Goal: Ask a question

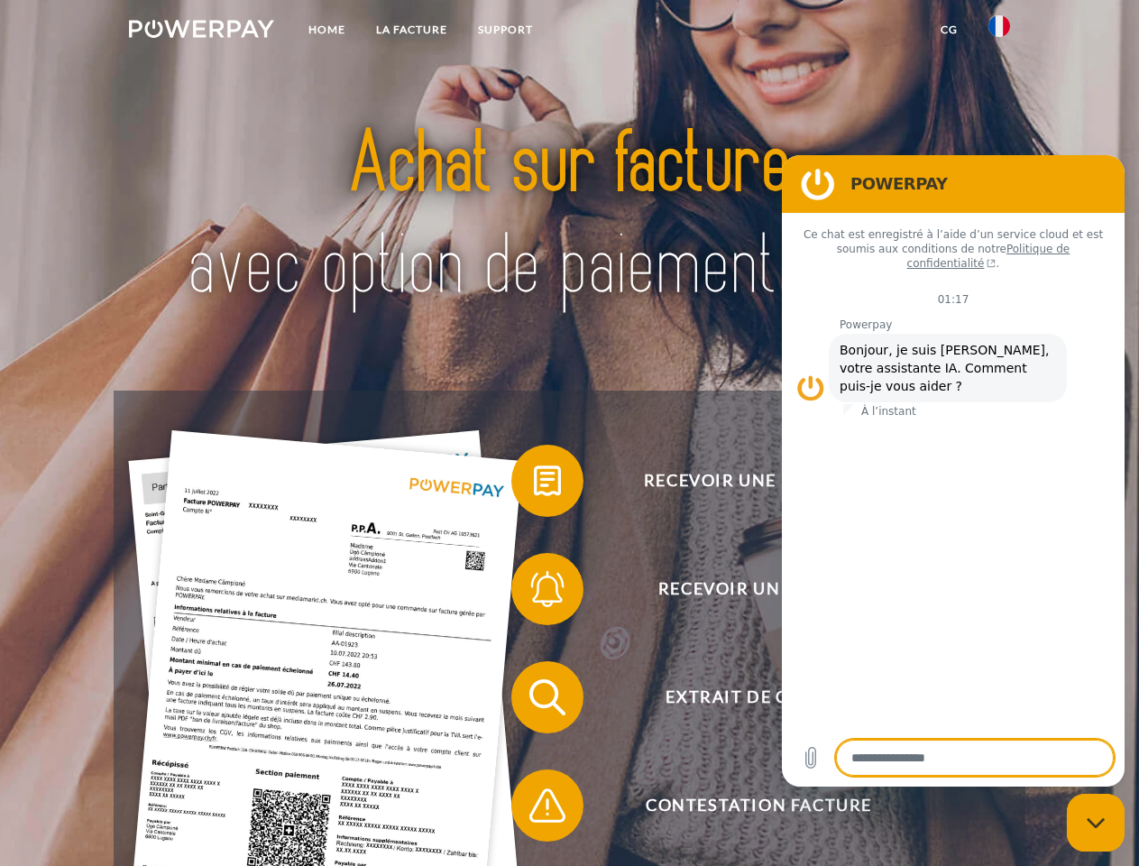
click at [201, 32] on img at bounding box center [201, 29] width 145 height 18
click at [999, 32] on img at bounding box center [999, 26] width 22 height 22
click at [949, 30] on link "CG" at bounding box center [949, 30] width 48 height 32
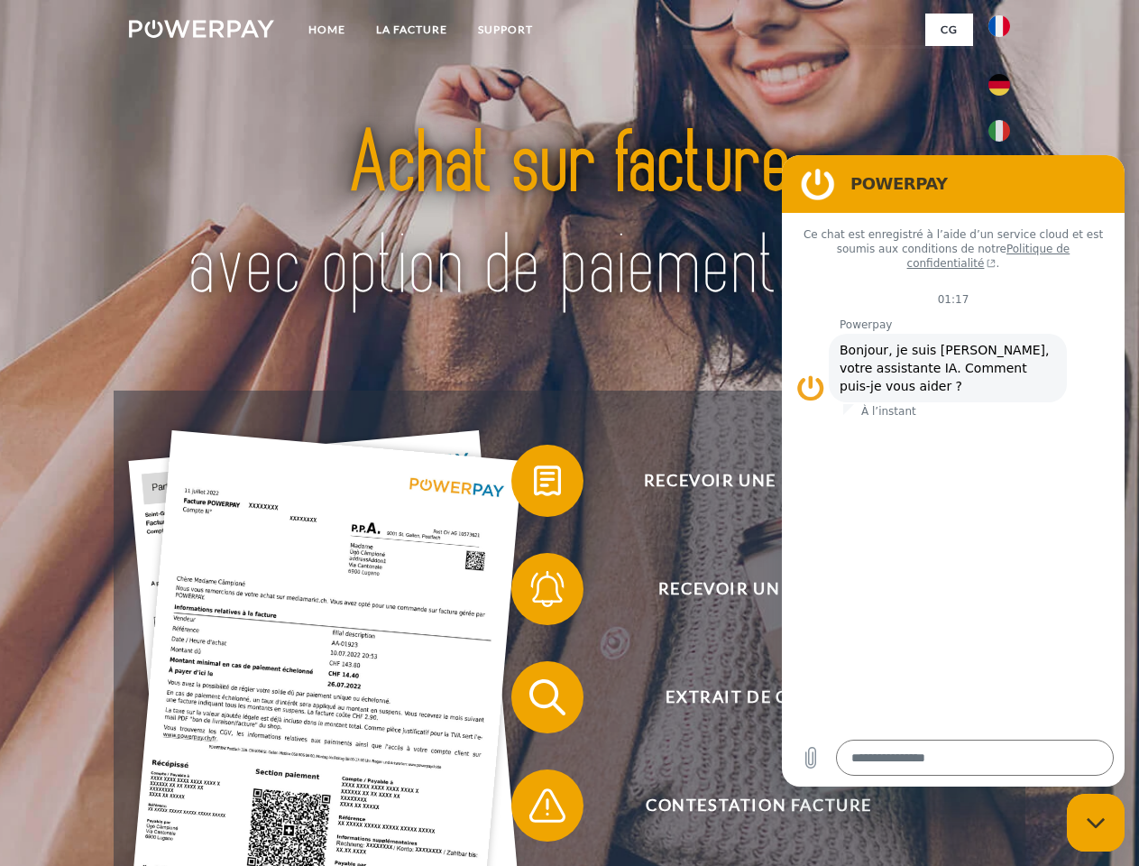
click at [534, 484] on span at bounding box center [520, 481] width 90 height 90
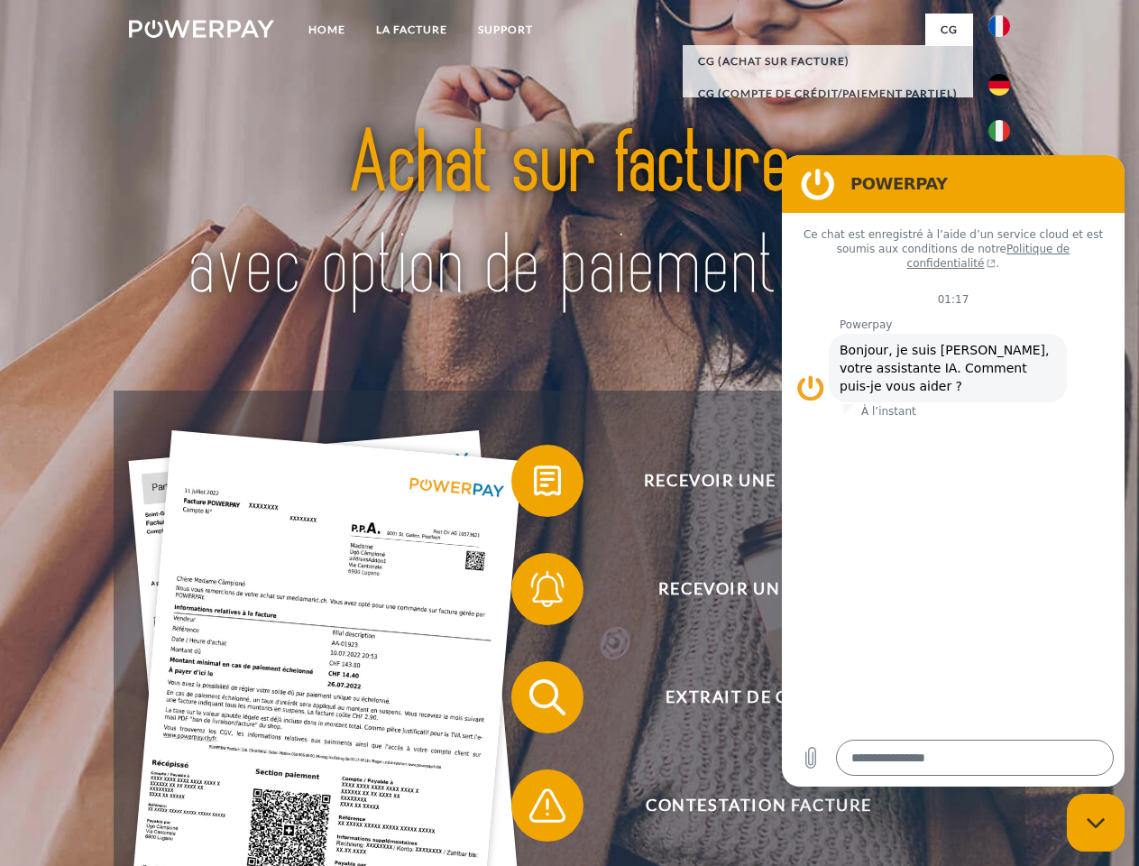
click at [534, 593] on span at bounding box center [520, 589] width 90 height 90
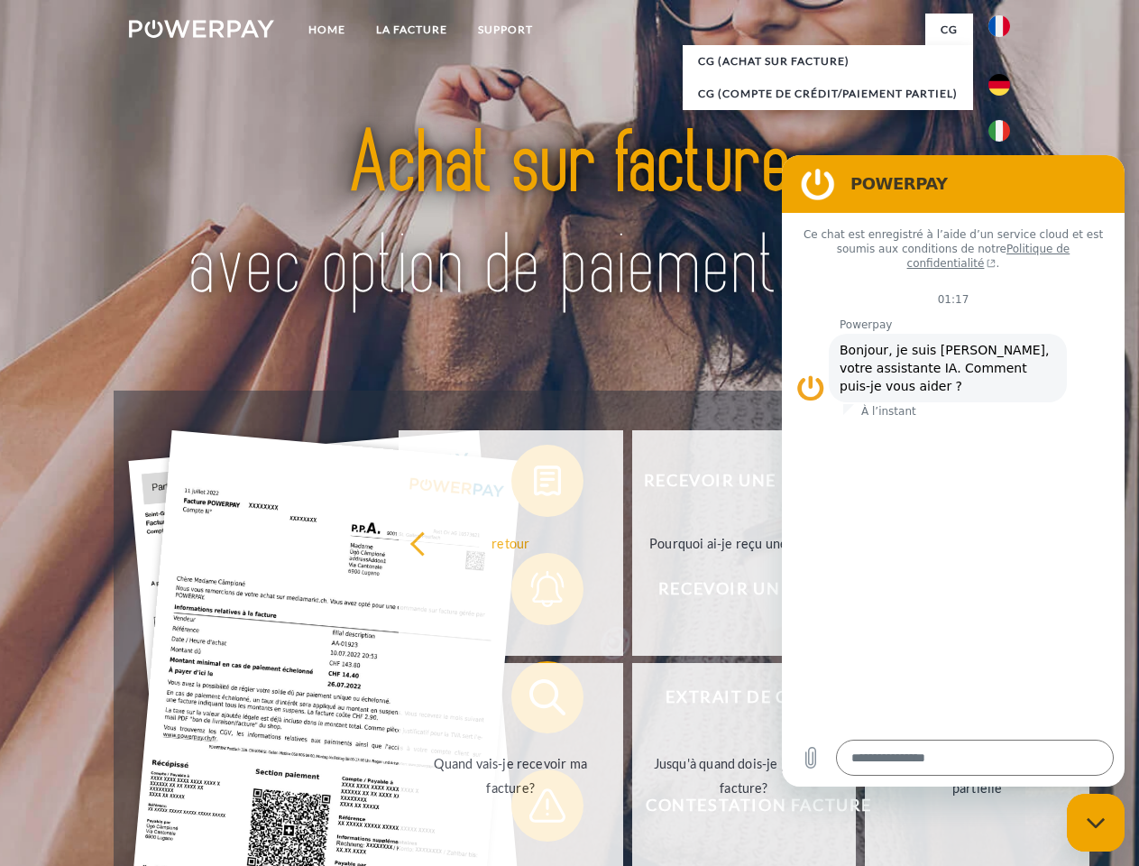
click at [632, 701] on link "Jusqu'à quand dois-je payer ma facture?" at bounding box center [744, 775] width 225 height 225
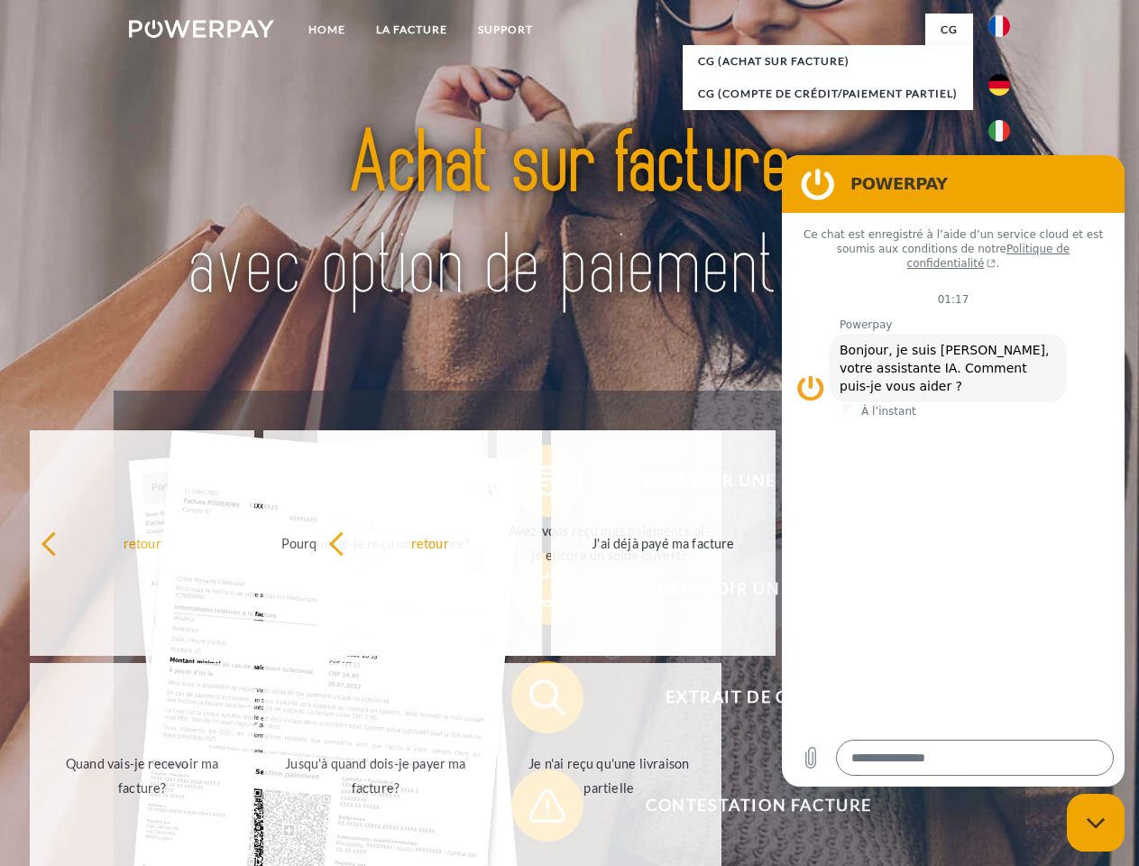
click at [534, 809] on span at bounding box center [520, 805] width 90 height 90
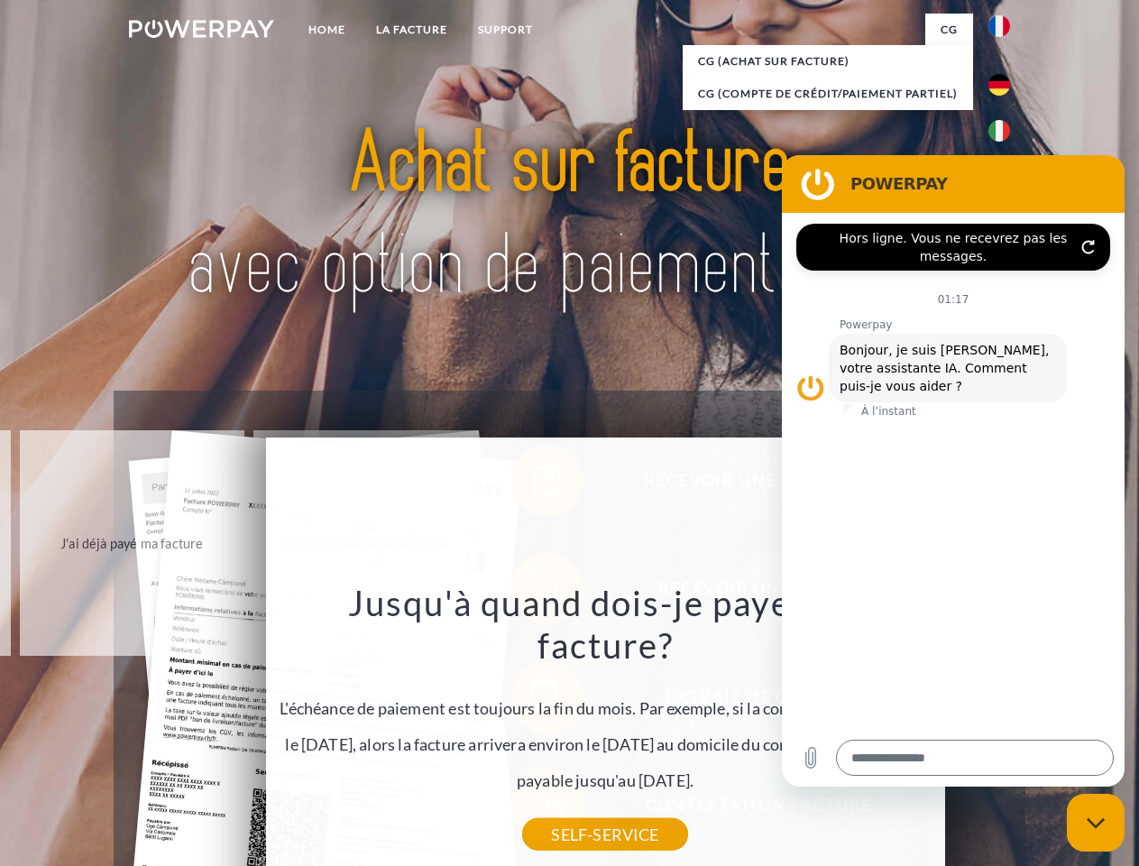
click at [1096, 822] on icon "Fermer la fenêtre de messagerie" at bounding box center [1096, 823] width 19 height 12
type textarea "*"
